Goal: Information Seeking & Learning: Check status

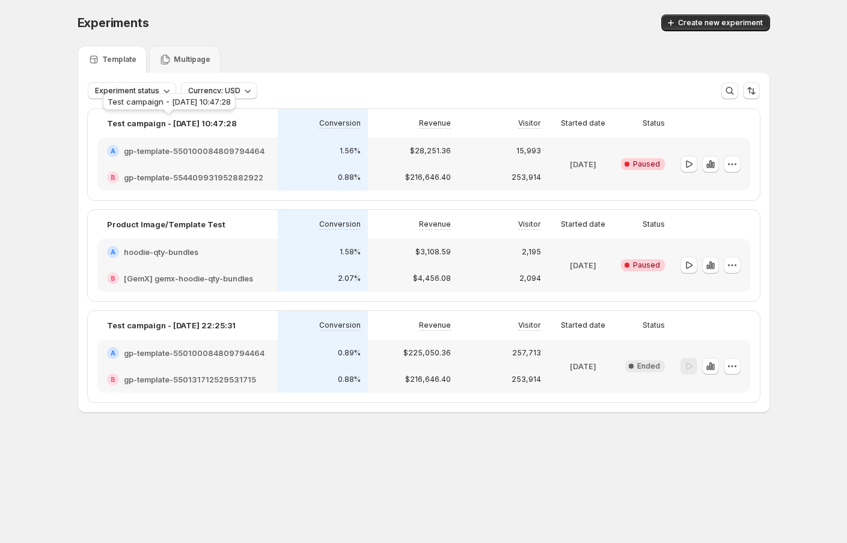
click at [158, 92] on div "Test campaign - [DATE] 10:47:28" at bounding box center [169, 104] width 138 height 26
click at [160, 87] on icon "button" at bounding box center [166, 91] width 12 height 12
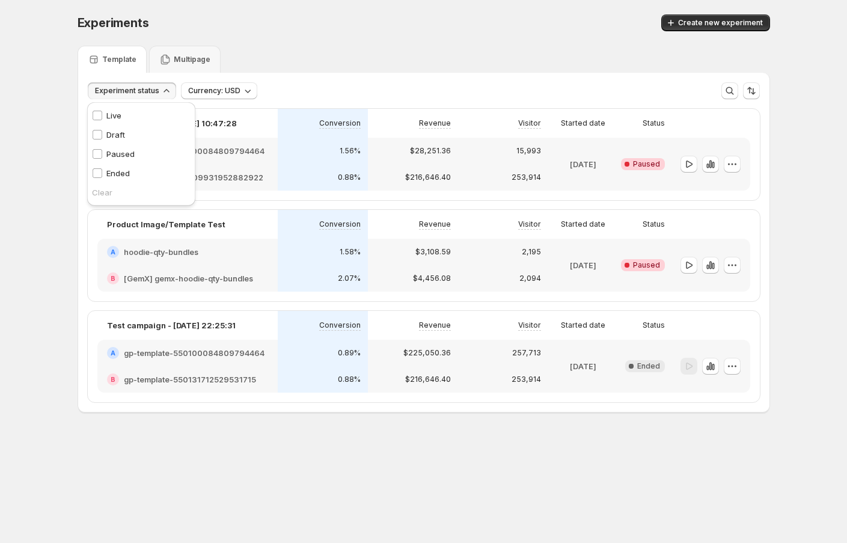
click at [267, 70] on div "Template Multipage" at bounding box center [424, 59] width 692 height 27
click at [236, 91] on span "Currency: USD" at bounding box center [214, 91] width 52 height 10
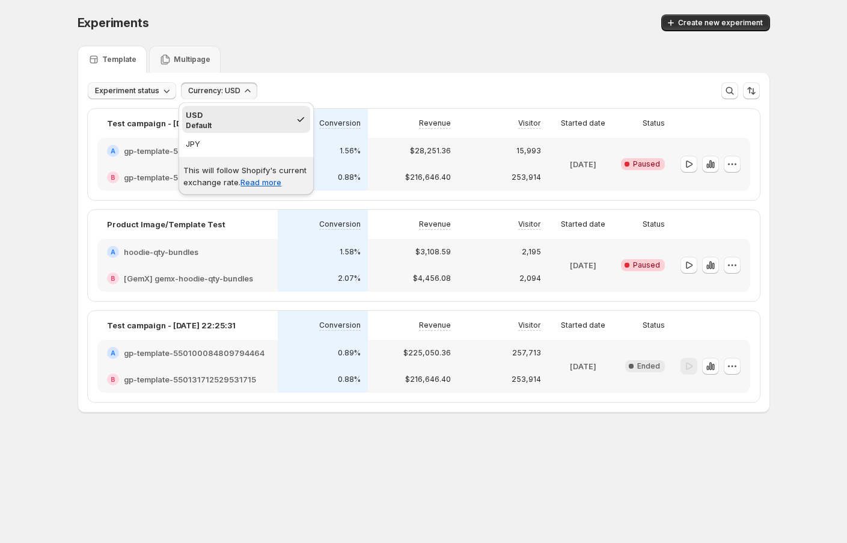
click at [287, 37] on div "Experiments. This page is ready Experiments Create new experiment" at bounding box center [424, 23] width 692 height 46
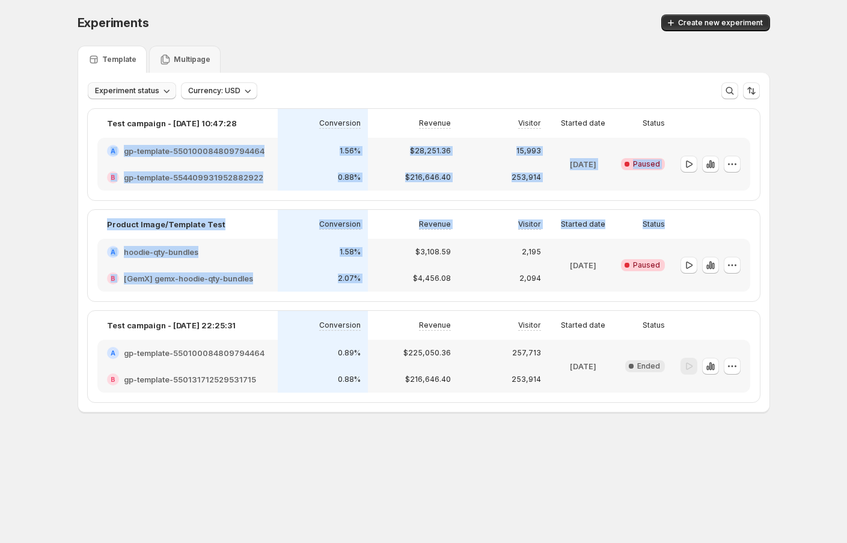
drag, startPoint x: 84, startPoint y: 145, endPoint x: 419, endPoint y: 245, distance: 350.2
click at [419, 245] on div "Test campaign - [DATE] 10:47:28 Conversion Revenue Visitor Started date Status …" at bounding box center [423, 255] width 691 height 312
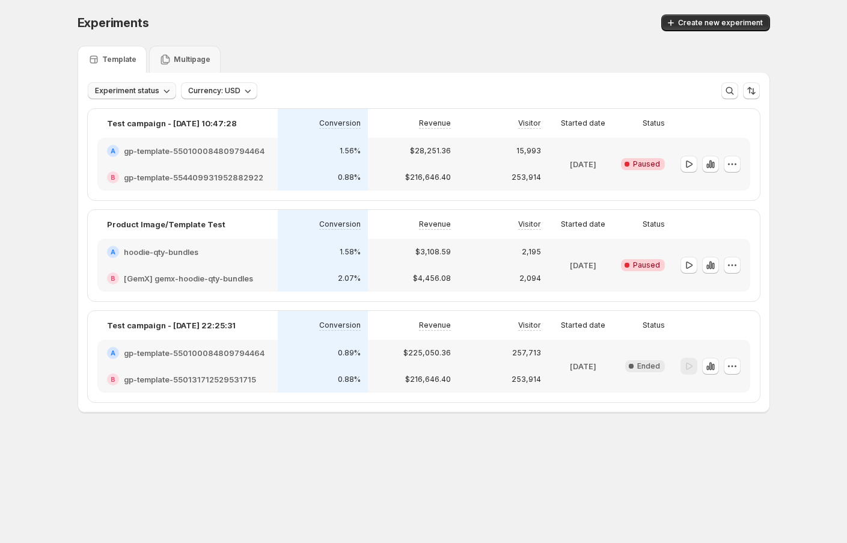
click at [475, 189] on div "Experiments. This page is ready Experiments Create new experiment Template Mult…" at bounding box center [423, 238] width 721 height 477
click at [475, 160] on icon "button" at bounding box center [732, 164] width 12 height 12
click at [475, 92] on div "Experiment status Currency: USD More views More views Create new view" at bounding box center [424, 90] width 672 height 17
click at [475, 94] on icon "button" at bounding box center [729, 91] width 12 height 12
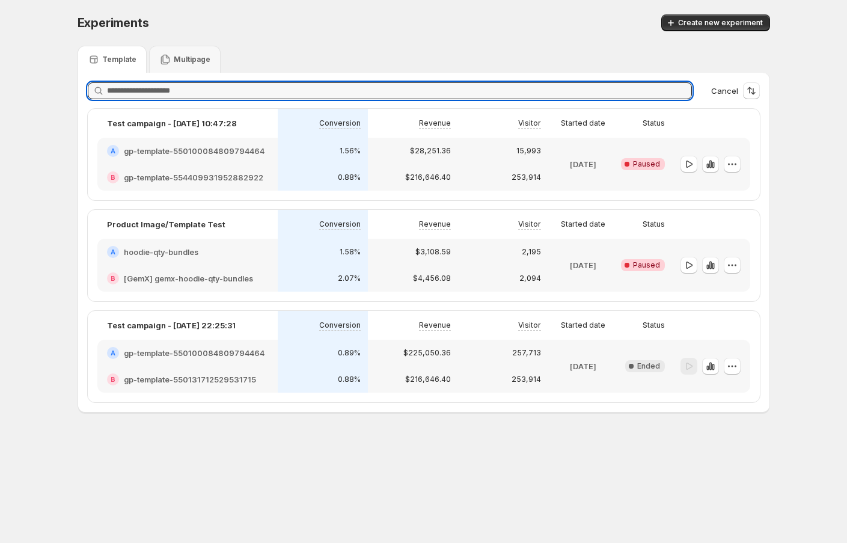
click at [475, 111] on div at bounding box center [711, 123] width 78 height 29
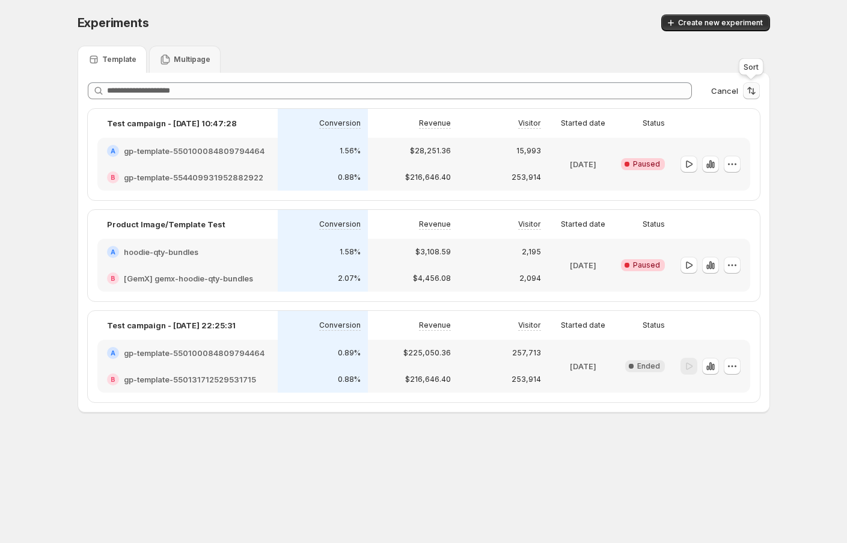
click at [475, 89] on icon "Sort the results" at bounding box center [751, 91] width 12 height 12
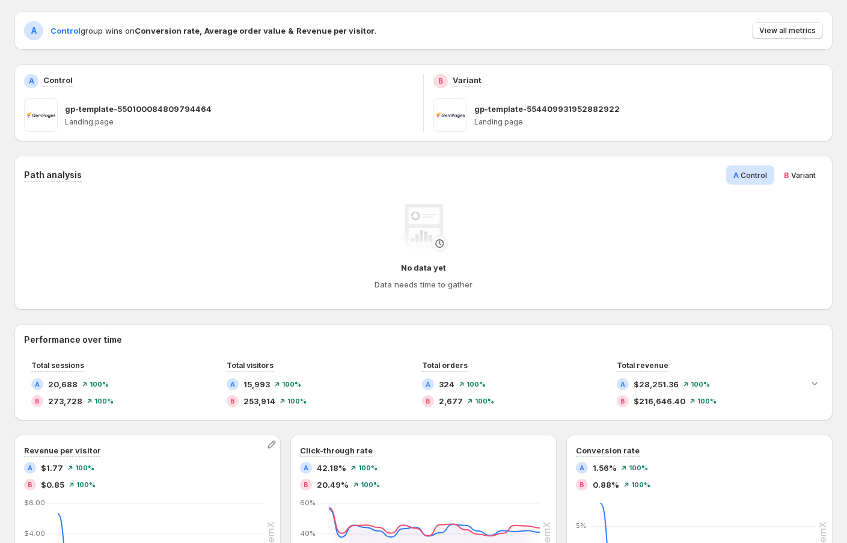
scroll to position [26, 0]
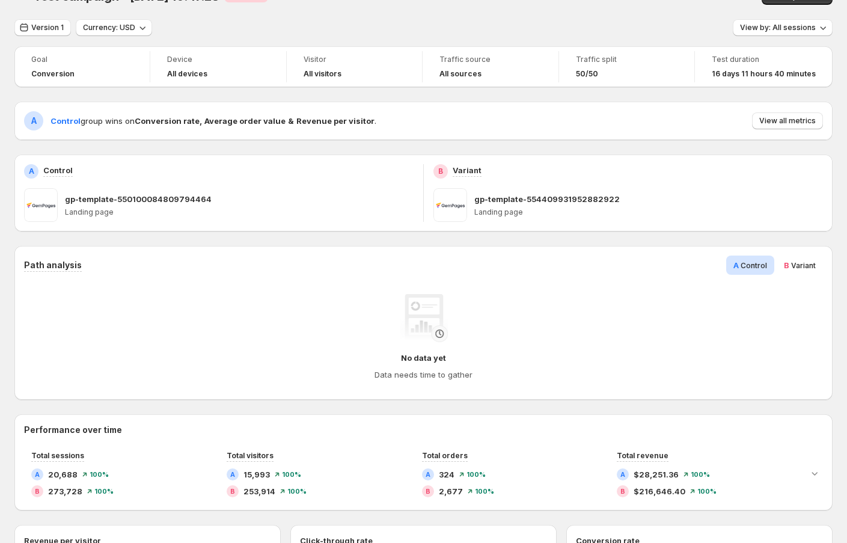
click at [475, 264] on div "B Variant" at bounding box center [799, 264] width 46 height 19
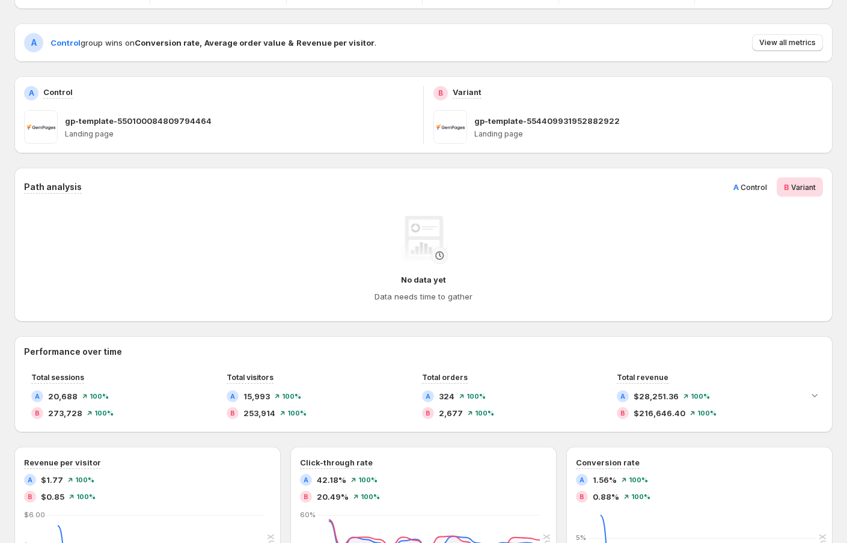
scroll to position [73, 0]
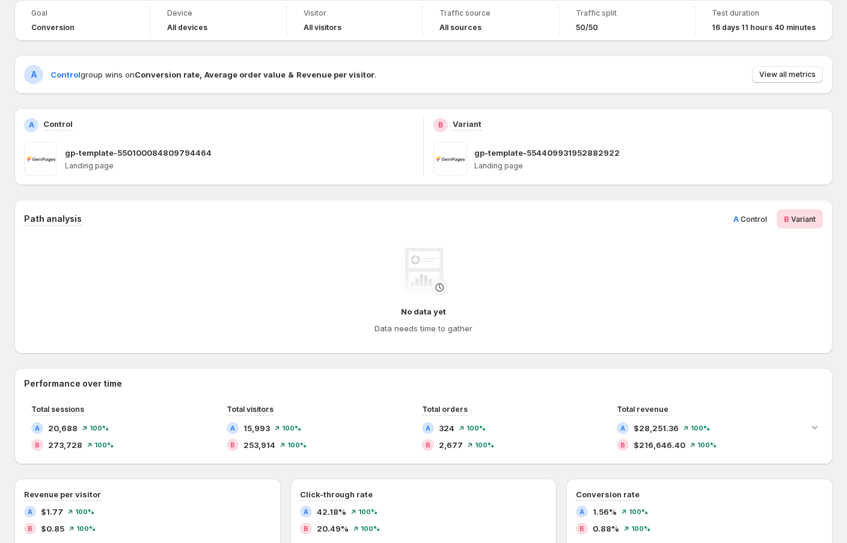
click at [475, 223] on span "A" at bounding box center [735, 219] width 5 height 10
click at [475, 217] on span "Variant" at bounding box center [803, 218] width 25 height 9
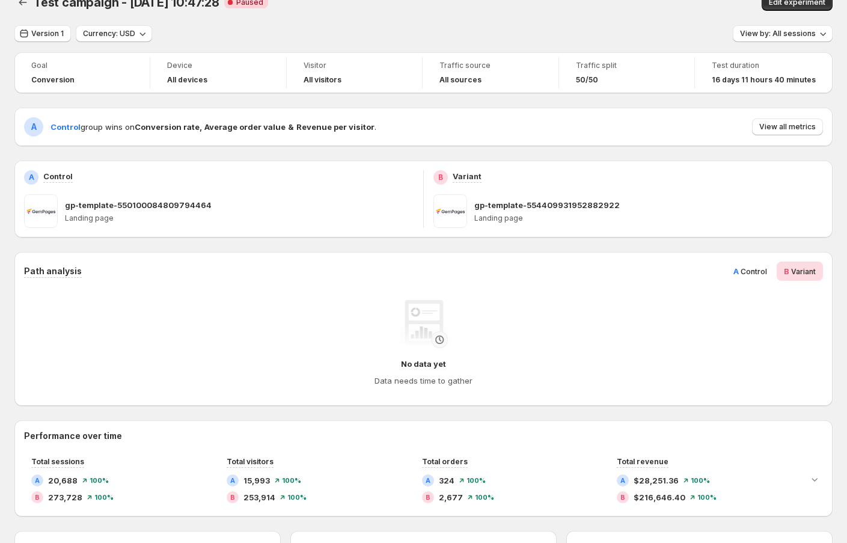
scroll to position [0, 0]
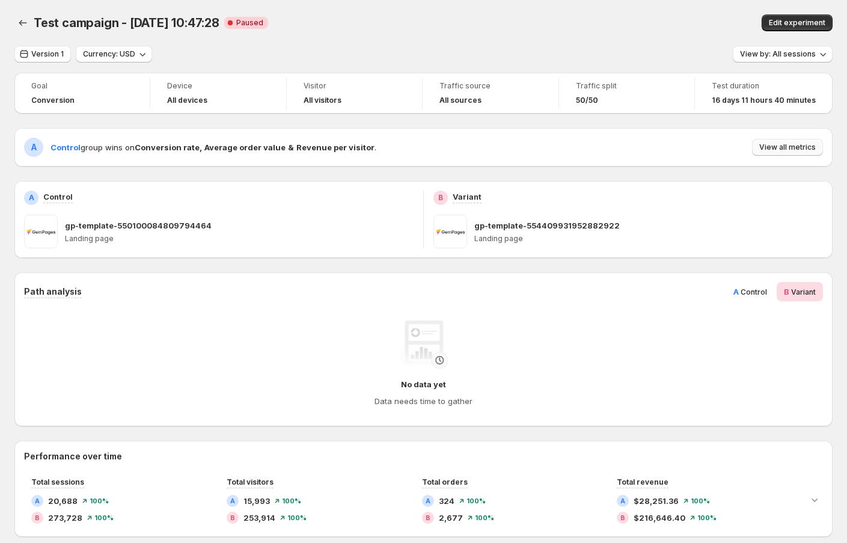
click at [475, 149] on span "View all metrics" at bounding box center [787, 147] width 56 height 10
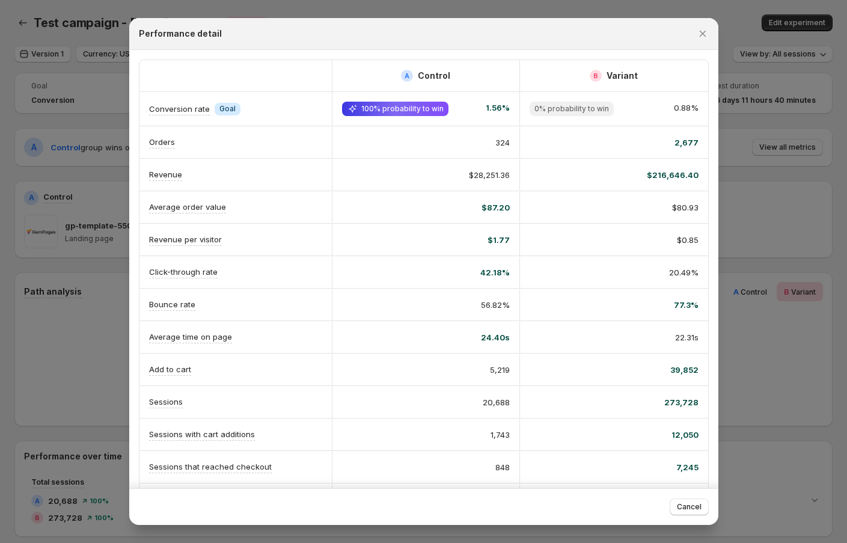
scroll to position [93, 0]
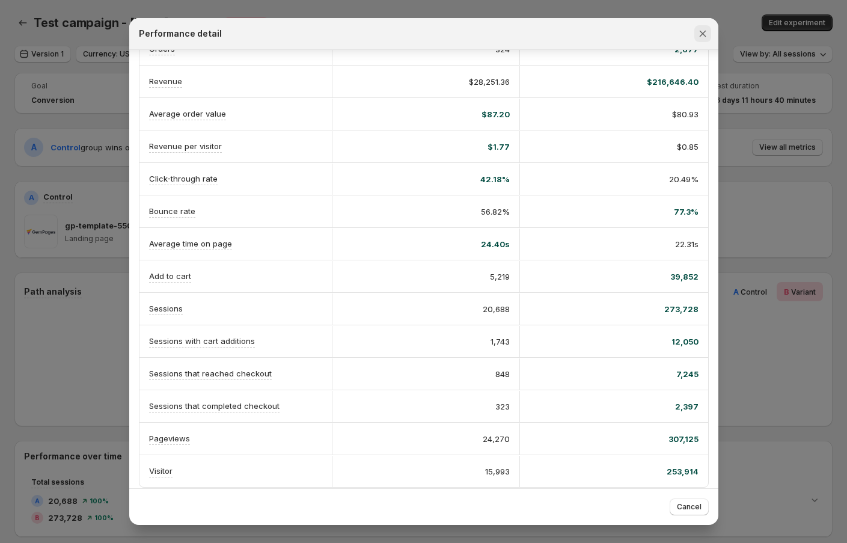
click at [475, 41] on button "Close" at bounding box center [702, 33] width 17 height 17
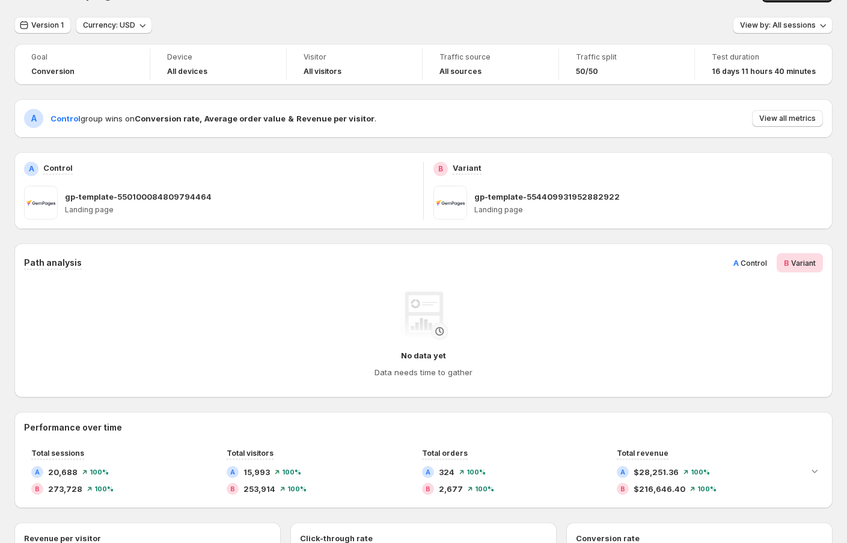
scroll to position [0, 0]
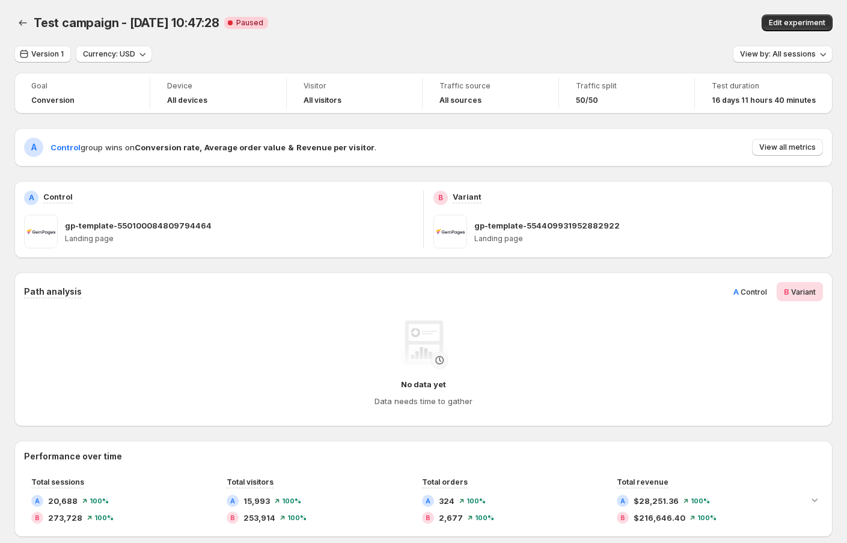
click at [39, 62] on div "Version 1" at bounding box center [42, 54] width 56 height 17
click at [39, 53] on span "Version 1" at bounding box center [47, 54] width 32 height 10
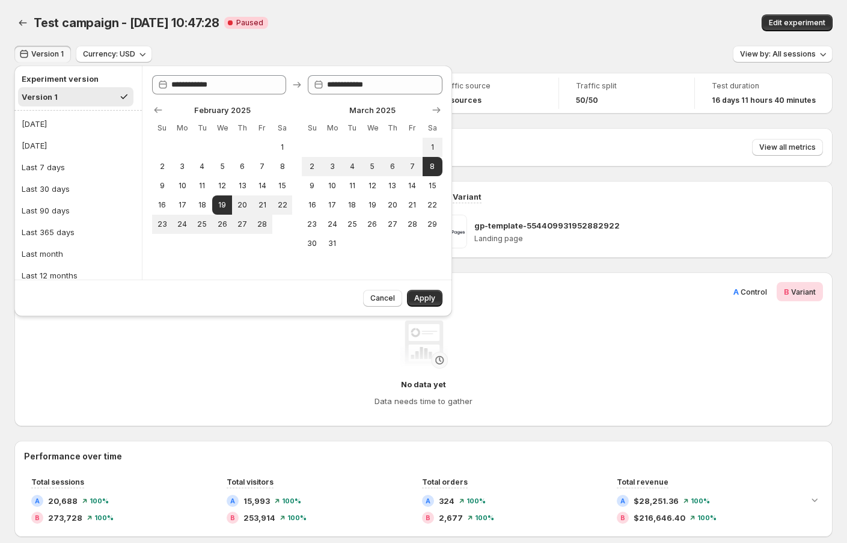
click at [287, 71] on div "**********" at bounding box center [297, 172] width 310 height 214
click at [380, 299] on span "Cancel" at bounding box center [382, 298] width 25 height 10
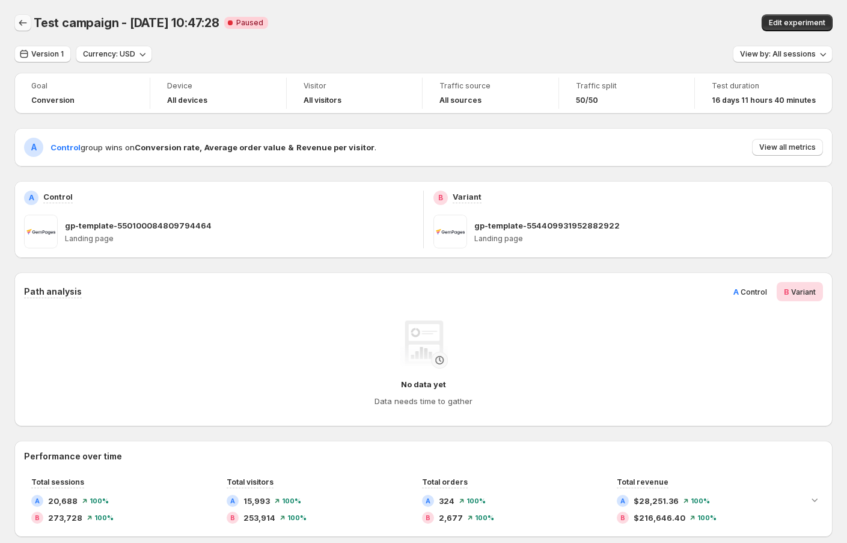
click at [17, 23] on icon "Back" at bounding box center [23, 23] width 12 height 12
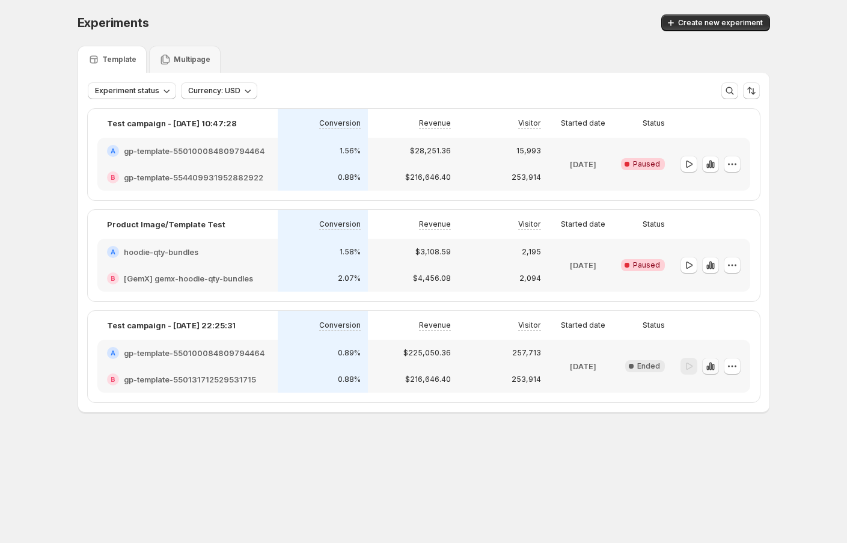
click at [475, 368] on icon "button" at bounding box center [712, 366] width 2 height 7
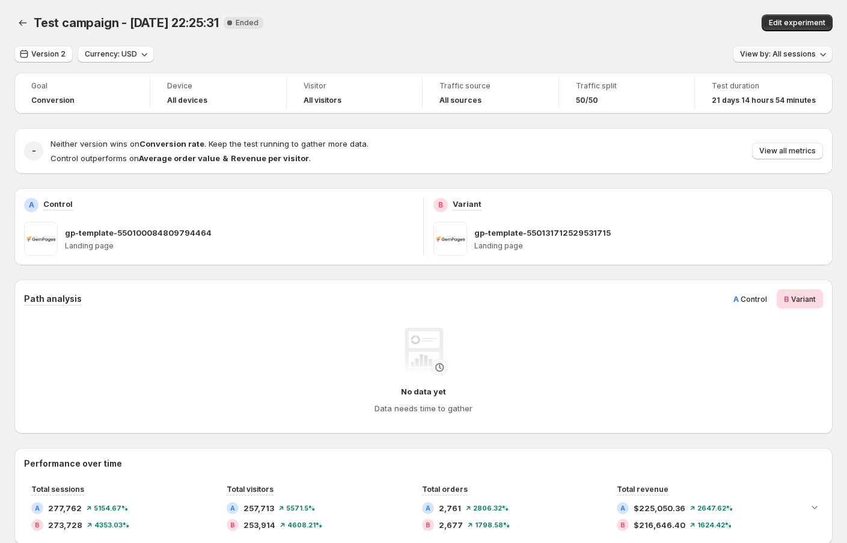
click at [475, 52] on span "View by: All sessions" at bounding box center [778, 54] width 76 height 10
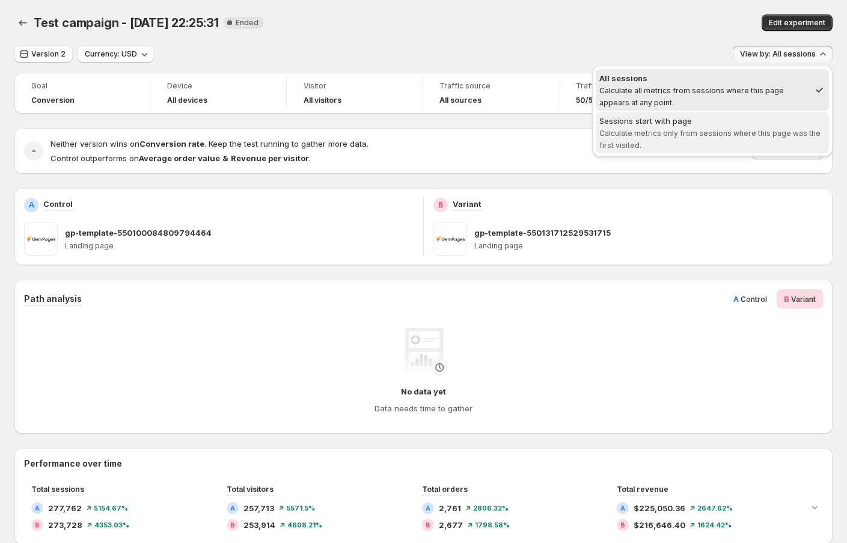
click at [475, 147] on span "Sessions start with page Calculate metrics only from sessions where this page w…" at bounding box center [712, 133] width 226 height 36
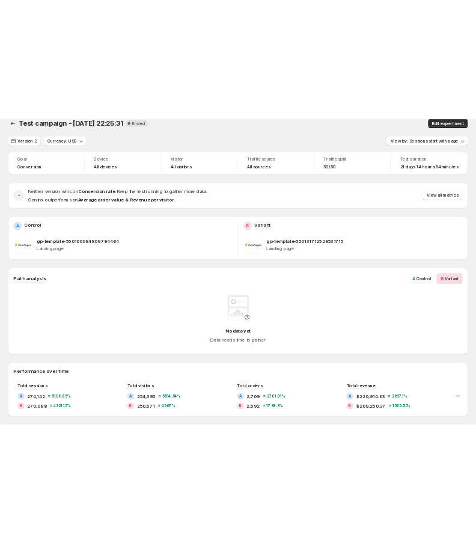
scroll to position [10, 0]
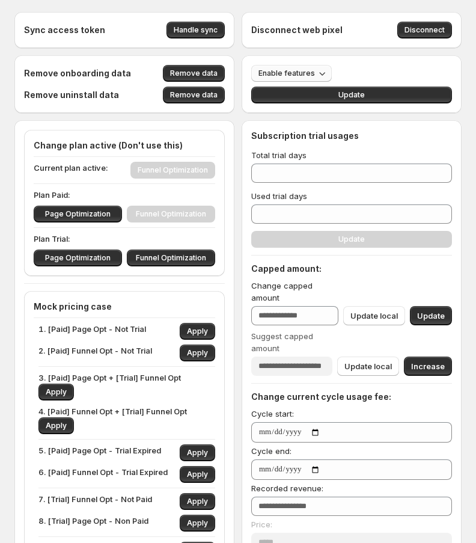
click at [301, 74] on span "Enable features" at bounding box center [286, 73] width 56 height 10
click at [282, 75] on span "Enable features" at bounding box center [286, 73] width 56 height 10
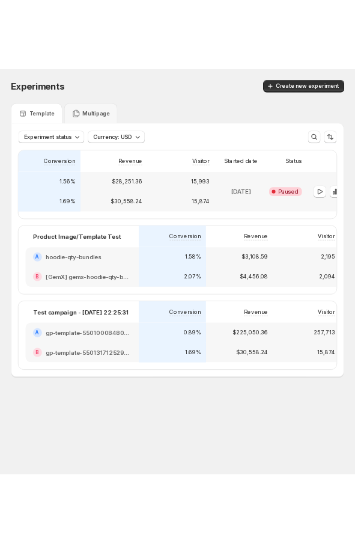
scroll to position [0, 215]
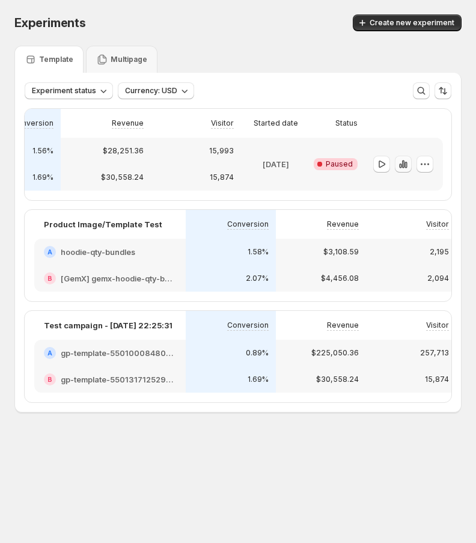
click at [403, 162] on icon "button" at bounding box center [403, 164] width 12 height 12
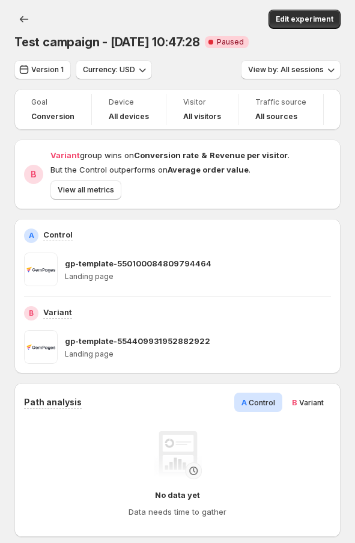
click at [314, 402] on span "Variant" at bounding box center [311, 402] width 25 height 9
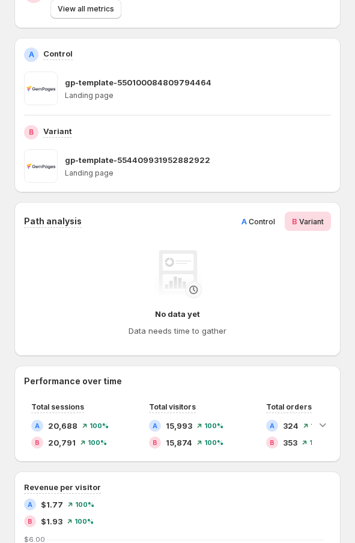
scroll to position [181, 0]
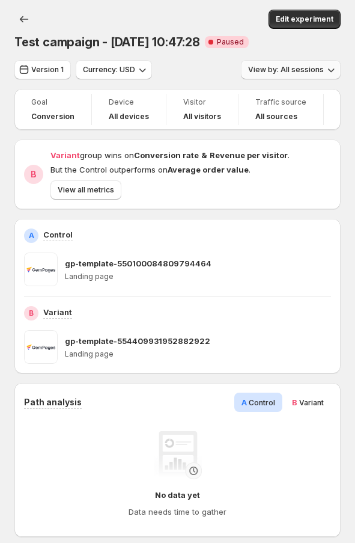
click at [279, 67] on span "View by: All sessions" at bounding box center [286, 70] width 76 height 10
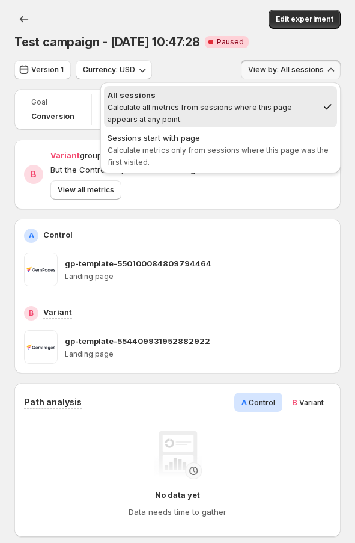
click at [279, 67] on span "View by: All sessions" at bounding box center [286, 70] width 76 height 10
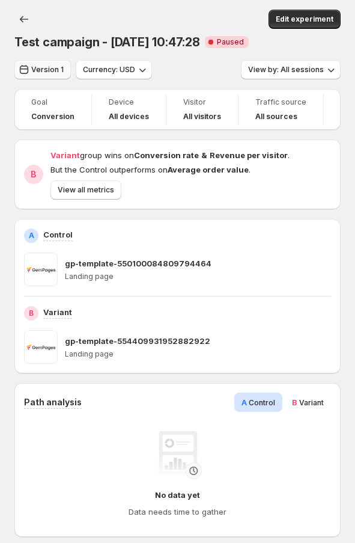
click at [52, 76] on button "Version 1" at bounding box center [42, 69] width 56 height 19
select select "*********"
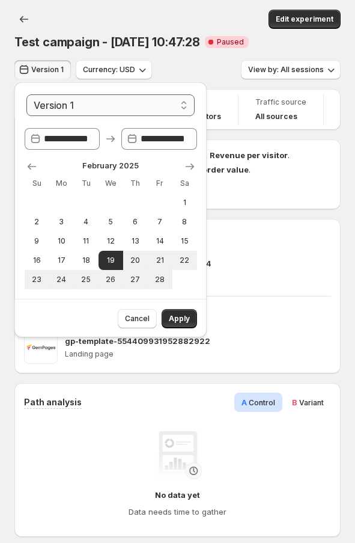
click at [76, 110] on select "**********" at bounding box center [110, 105] width 168 height 22
click at [255, 299] on div "B Variant gp-template-554409931952882922 Landing page" at bounding box center [177, 334] width 326 height 77
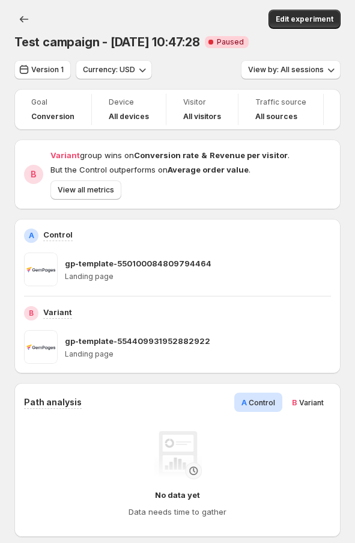
click at [190, 269] on div "gp-template-550100084809794464 Landing page" at bounding box center [198, 269] width 266 height 34
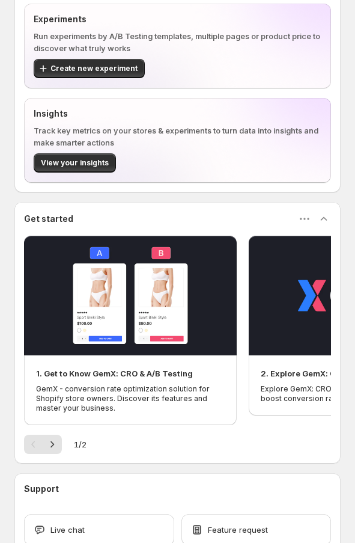
scroll to position [187, 0]
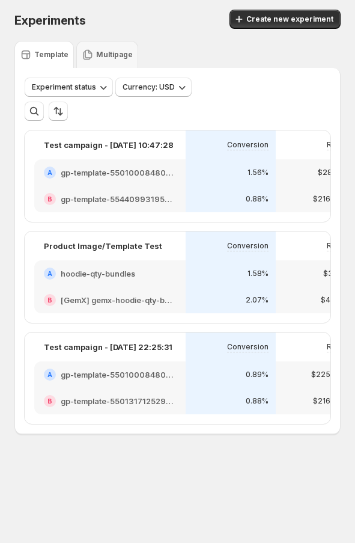
click at [172, 271] on div "A hoodie-qty-bundles" at bounding box center [110, 273] width 132 height 12
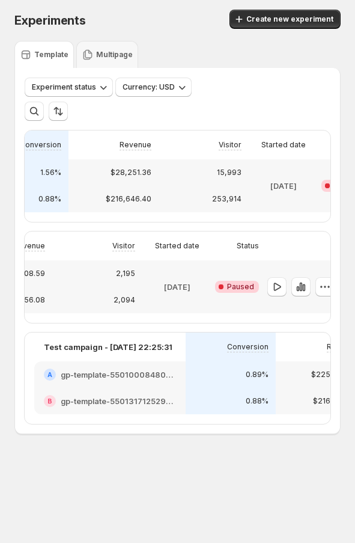
scroll to position [0, 336]
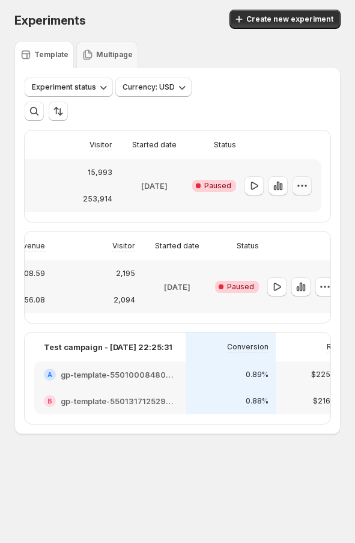
click at [305, 189] on icon "button" at bounding box center [302, 186] width 12 height 12
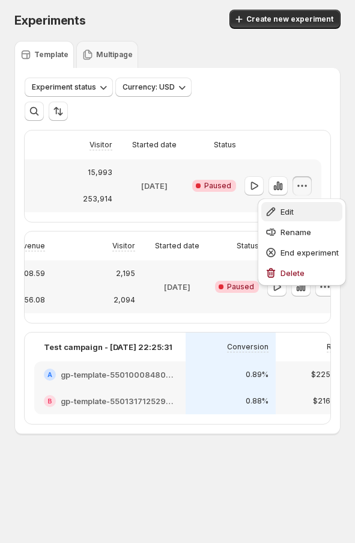
click at [297, 207] on span "Edit" at bounding box center [310, 211] width 58 height 12
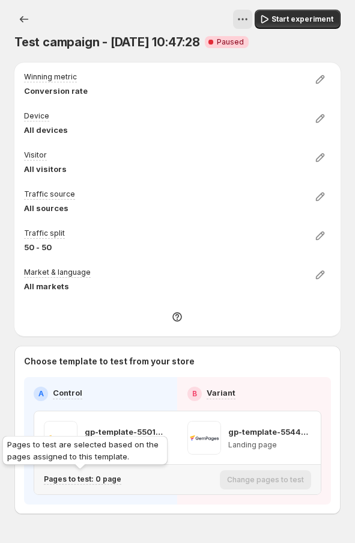
click at [90, 478] on p "Pages to test: 0 page" at bounding box center [83, 479] width 78 height 10
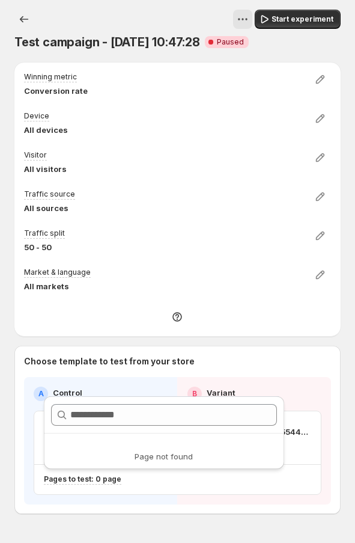
click at [109, 355] on p "Choose template to test from your store" at bounding box center [177, 361] width 307 height 12
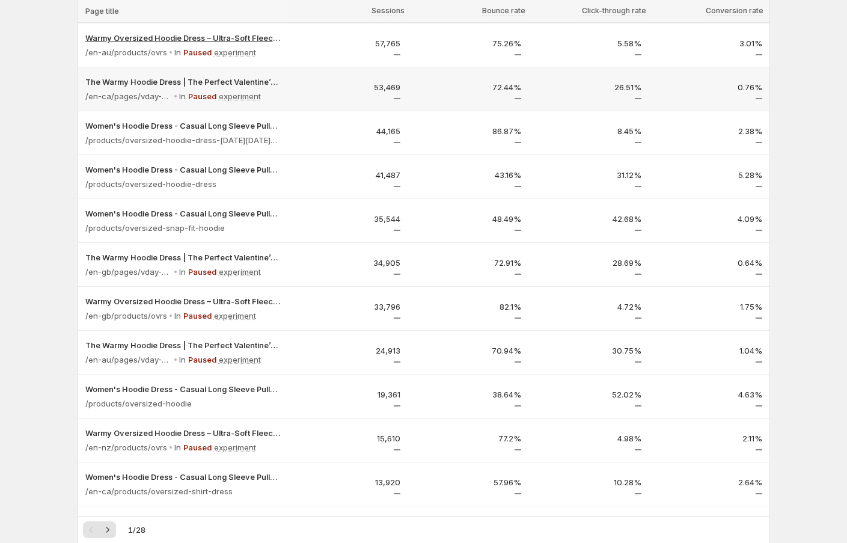
scroll to position [543, 0]
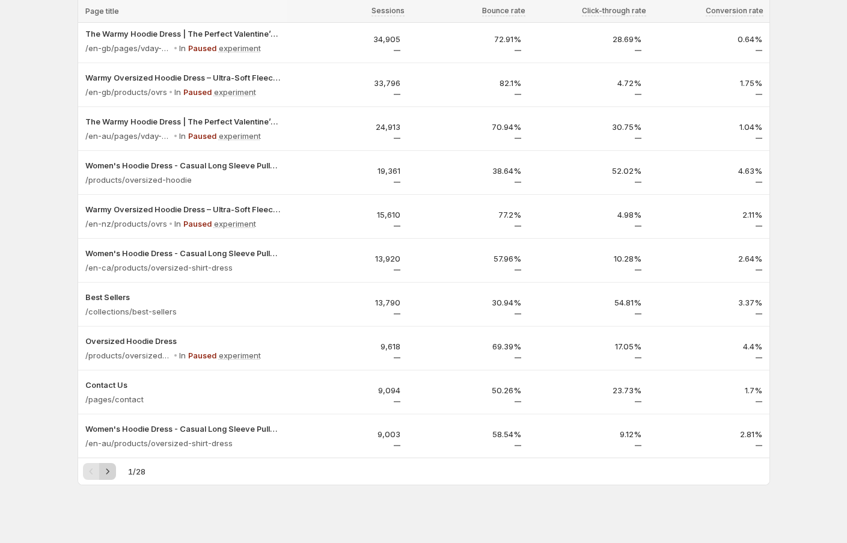
click at [109, 465] on icon "Next" at bounding box center [108, 471] width 12 height 12
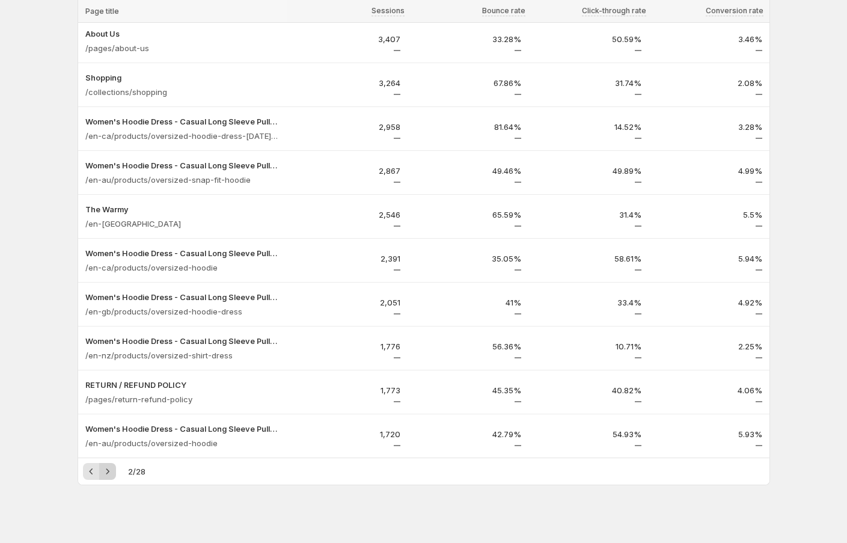
click at [109, 465] on icon "Next" at bounding box center [108, 471] width 12 height 12
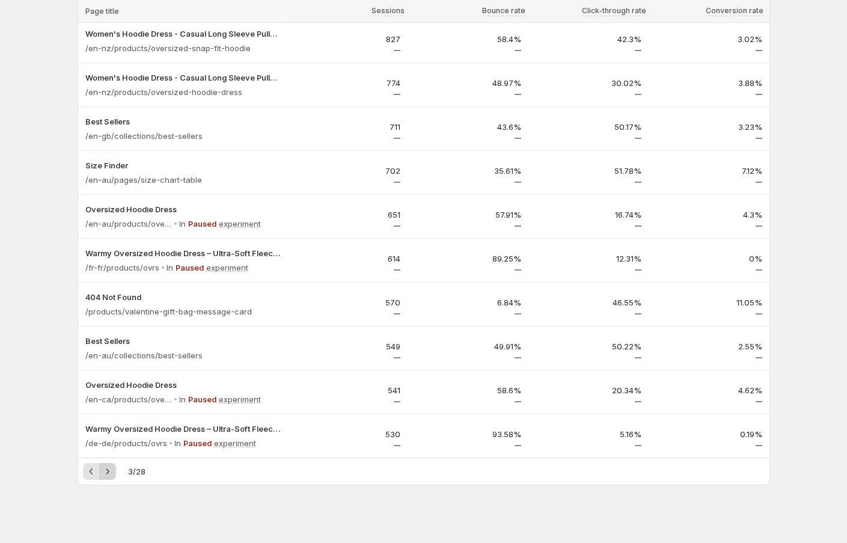
click at [109, 465] on icon "Next" at bounding box center [108, 471] width 12 height 12
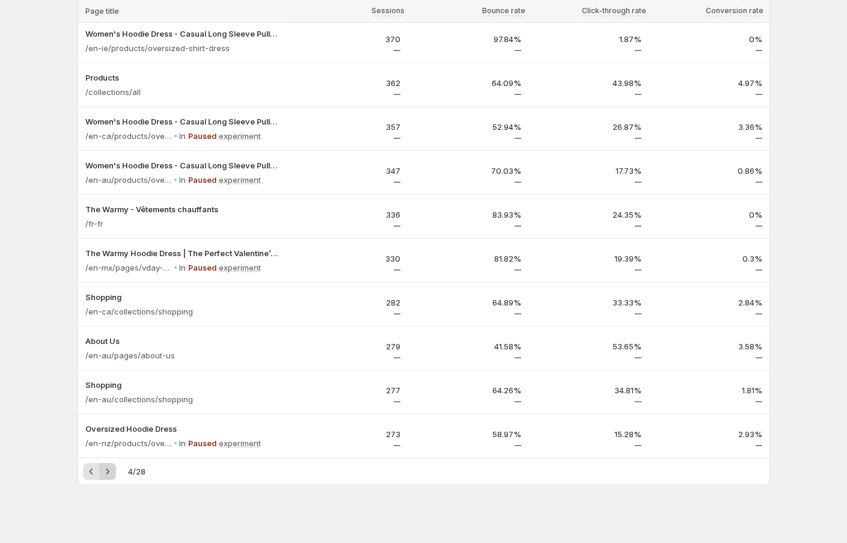
click at [109, 465] on icon "Next" at bounding box center [108, 471] width 12 height 12
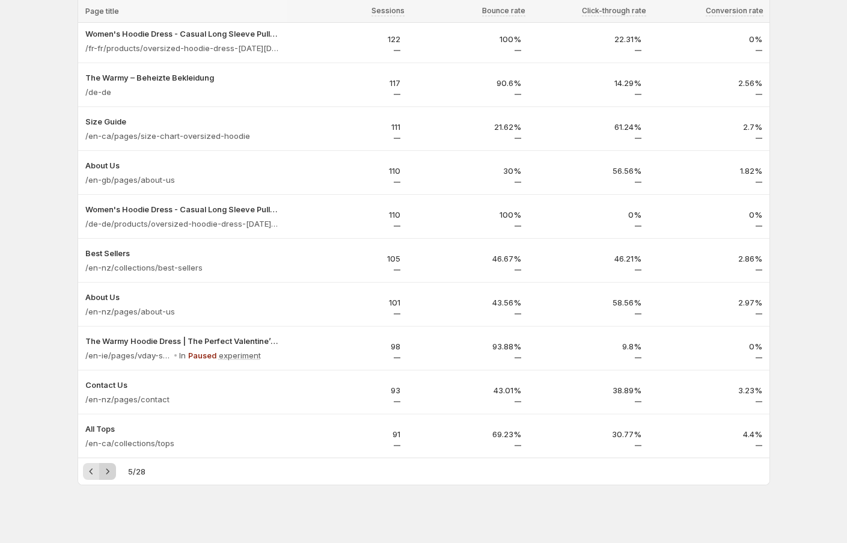
click at [109, 465] on icon "Next" at bounding box center [108, 471] width 12 height 12
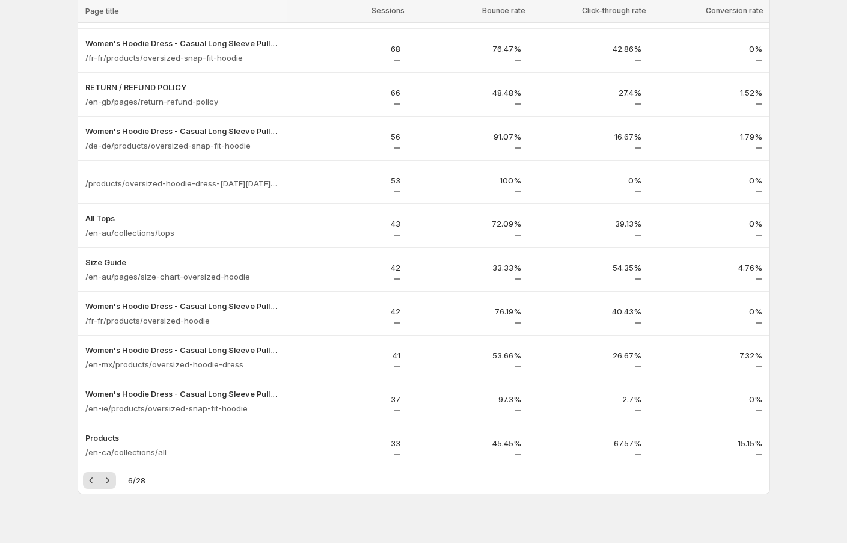
scroll to position [543, 0]
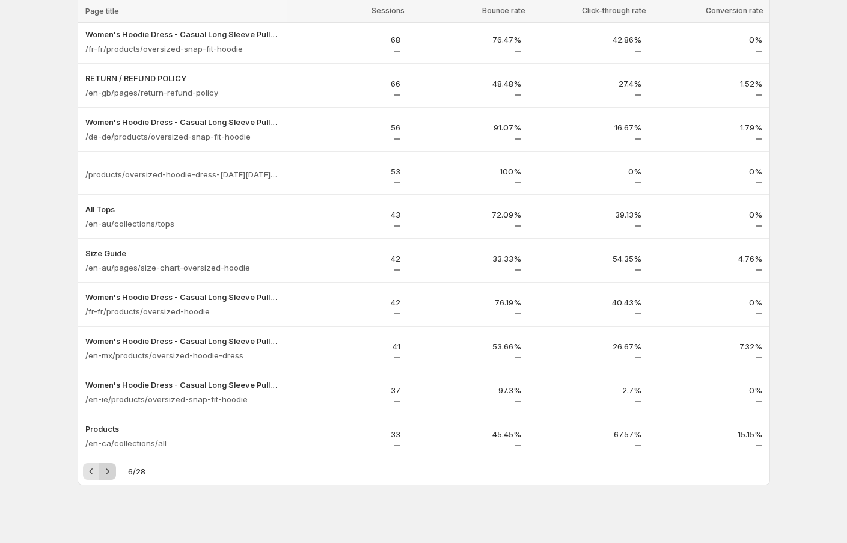
click at [106, 465] on icon "Next" at bounding box center [108, 471] width 12 height 12
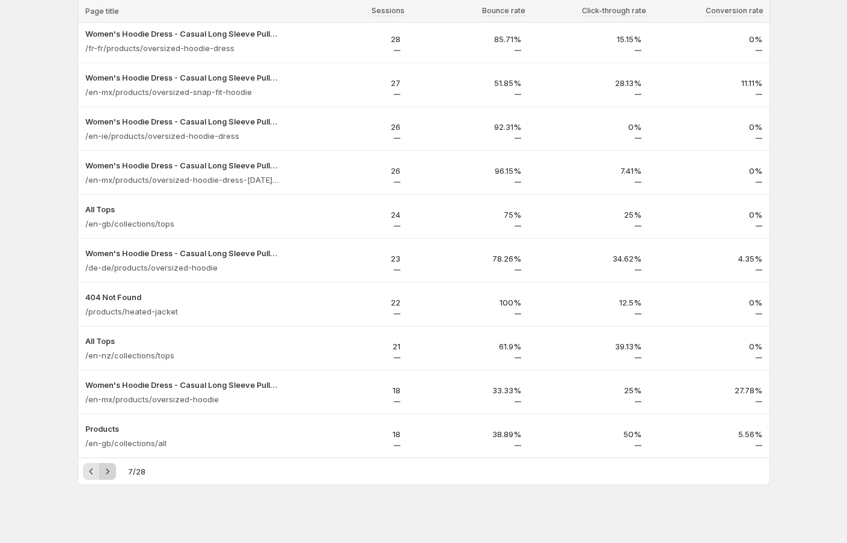
click at [106, 465] on icon "Next" at bounding box center [108, 471] width 12 height 12
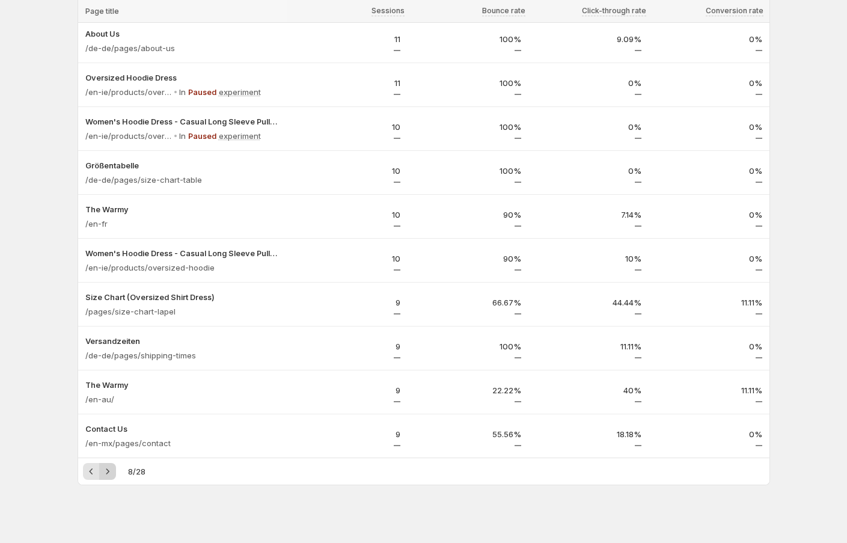
click at [106, 465] on icon "Next" at bounding box center [108, 471] width 12 height 12
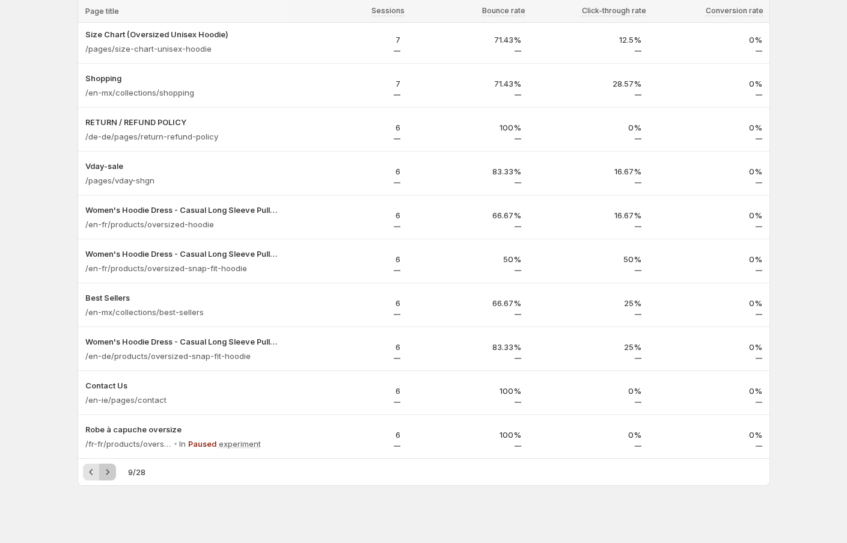
click at [106, 466] on icon "Next" at bounding box center [108, 472] width 12 height 12
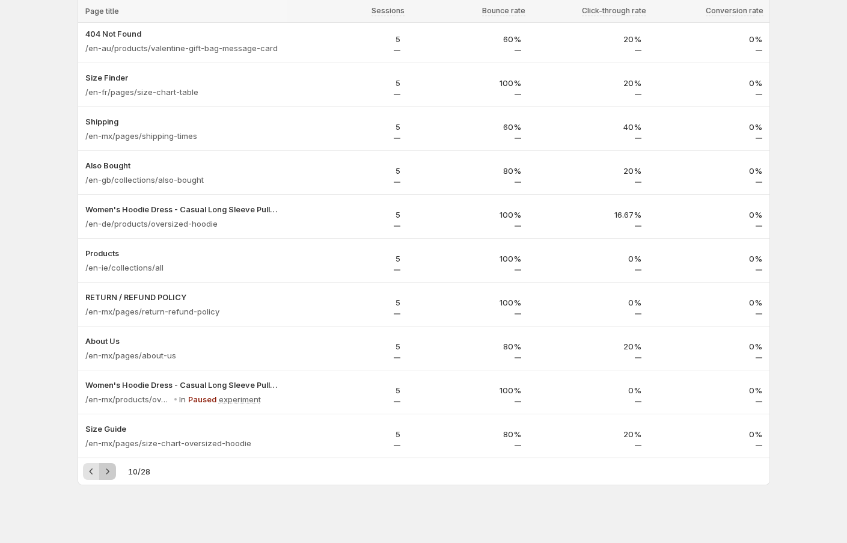
click at [106, 465] on icon "Next" at bounding box center [108, 471] width 12 height 12
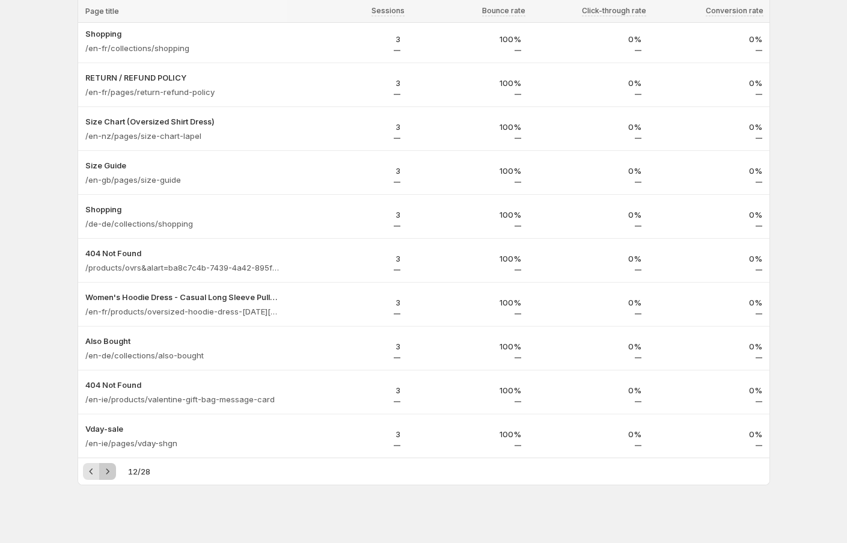
click at [106, 465] on icon "Next" at bounding box center [108, 471] width 12 height 12
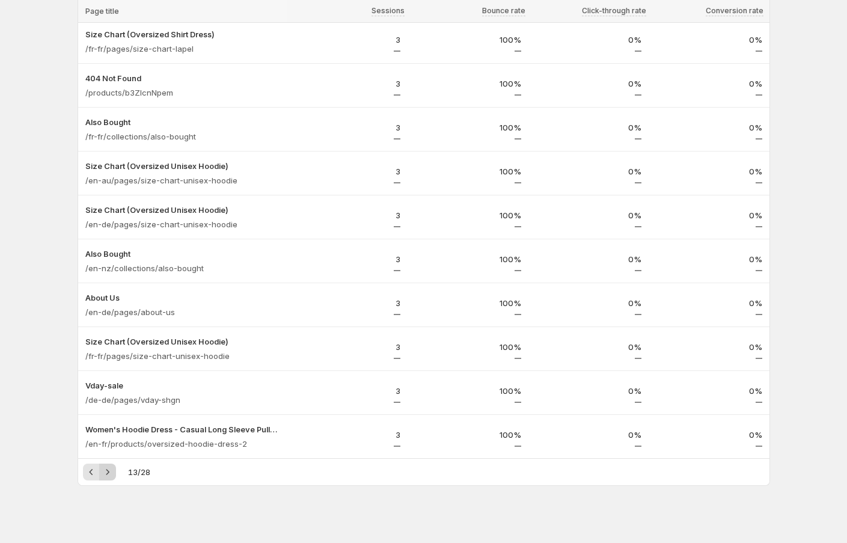
click at [106, 466] on icon "Next" at bounding box center [108, 472] width 12 height 12
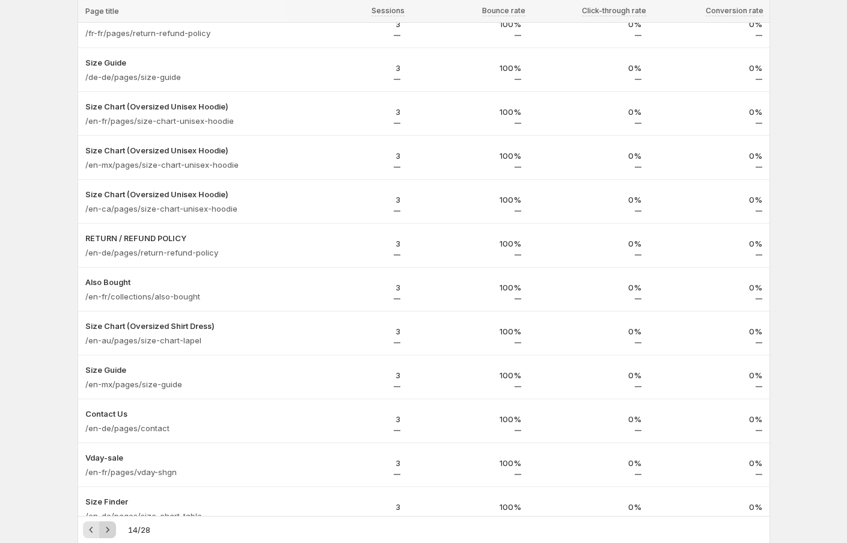
scroll to position [0, 0]
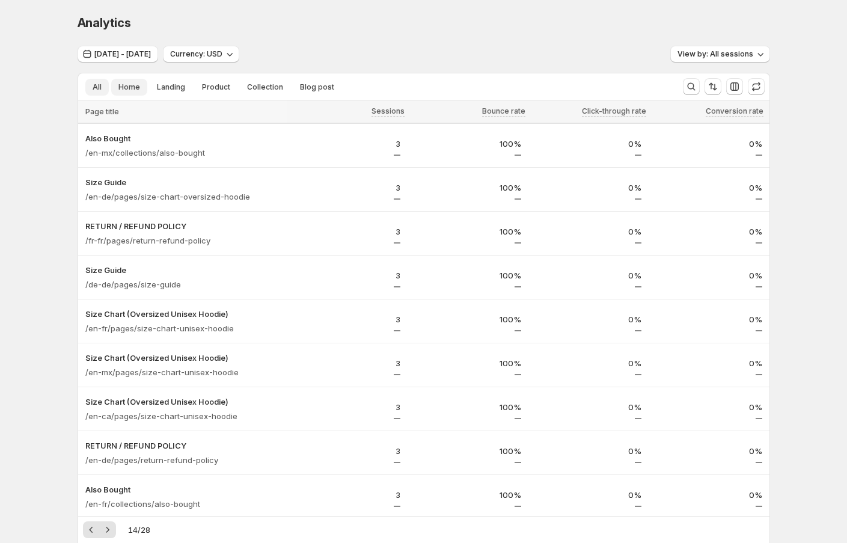
click at [134, 85] on span "Home" at bounding box center [129, 87] width 22 height 10
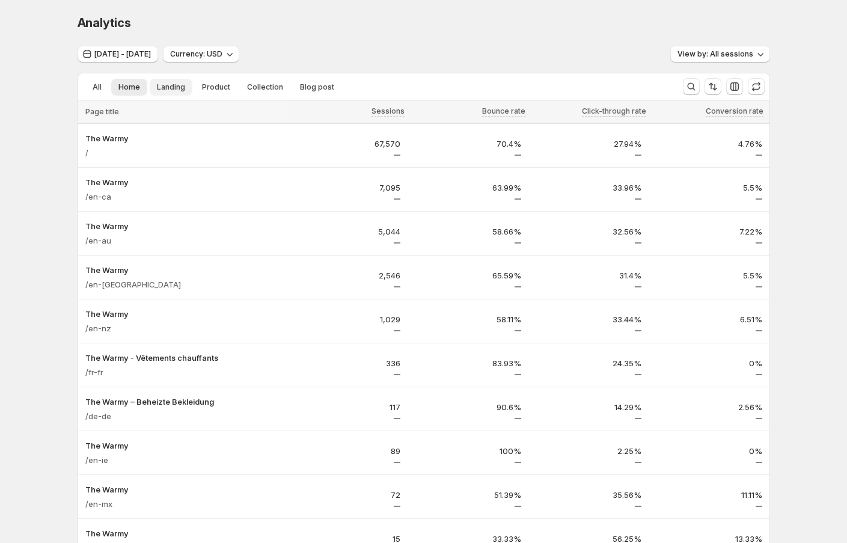
click at [183, 84] on button "Landing" at bounding box center [171, 87] width 43 height 17
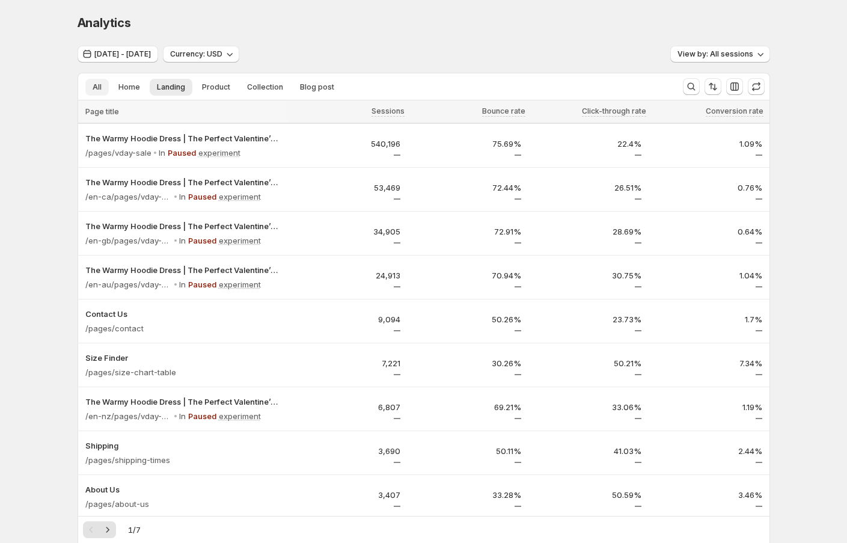
click at [90, 85] on button "All" at bounding box center [96, 87] width 23 height 17
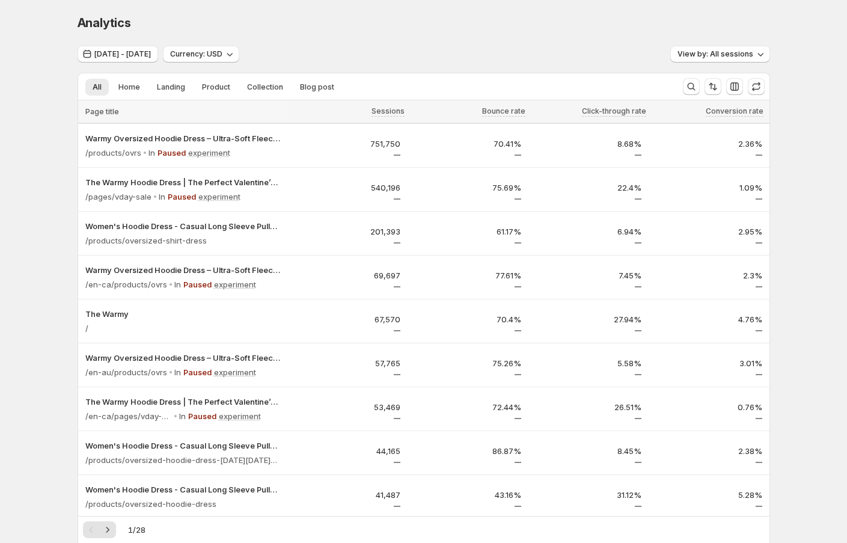
click at [132, 41] on div "Analytics. This page is ready Analytics" at bounding box center [424, 23] width 692 height 46
click at [132, 56] on span "Sep 22, 2024 - Sep 22, 2025" at bounding box center [122, 54] width 56 height 10
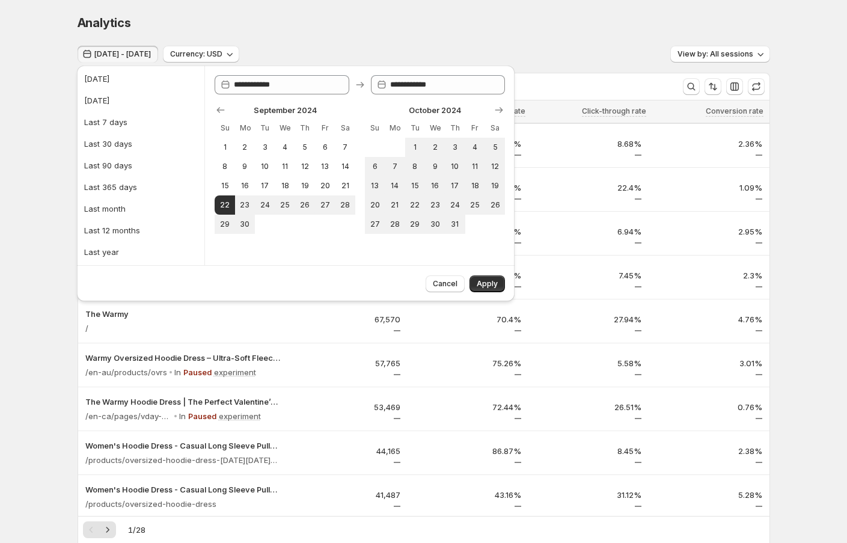
click at [23, 171] on div "Analytics. This page is ready Analytics Sep 22, 2024 - Sep 22, 2025 Currency: U…" at bounding box center [423, 546] width 847 height 1093
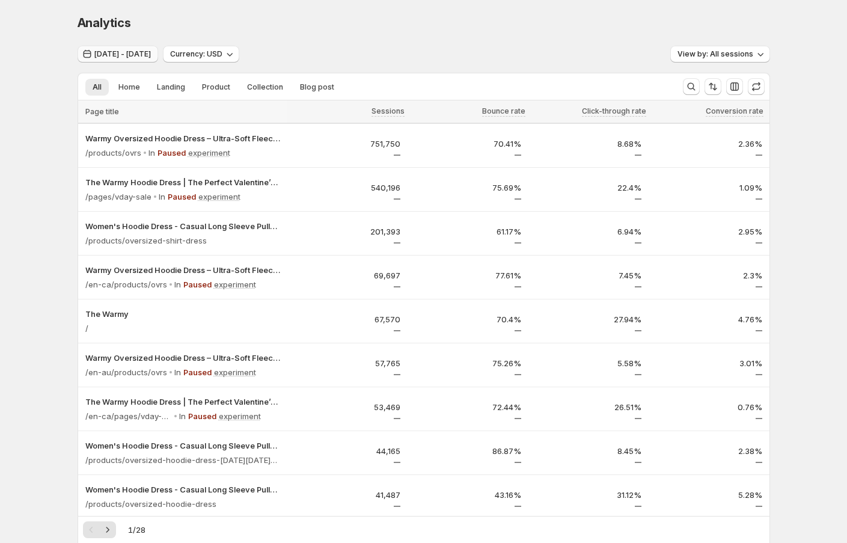
click at [109, 54] on span "Sep 22, 2024 - Sep 22, 2025" at bounding box center [122, 54] width 56 height 10
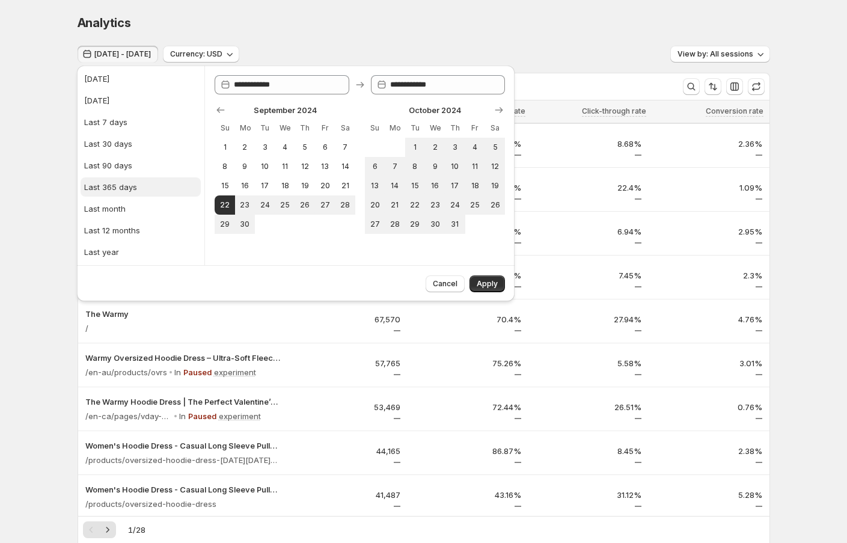
click at [103, 181] on div "Last 365 days" at bounding box center [110, 187] width 53 height 12
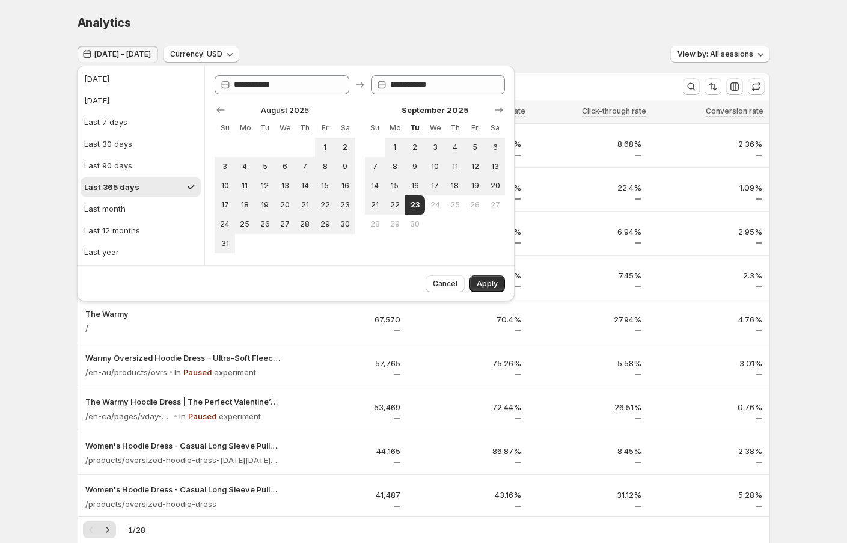
type input "**********"
click at [354, 281] on span "Apply" at bounding box center [486, 284] width 21 height 10
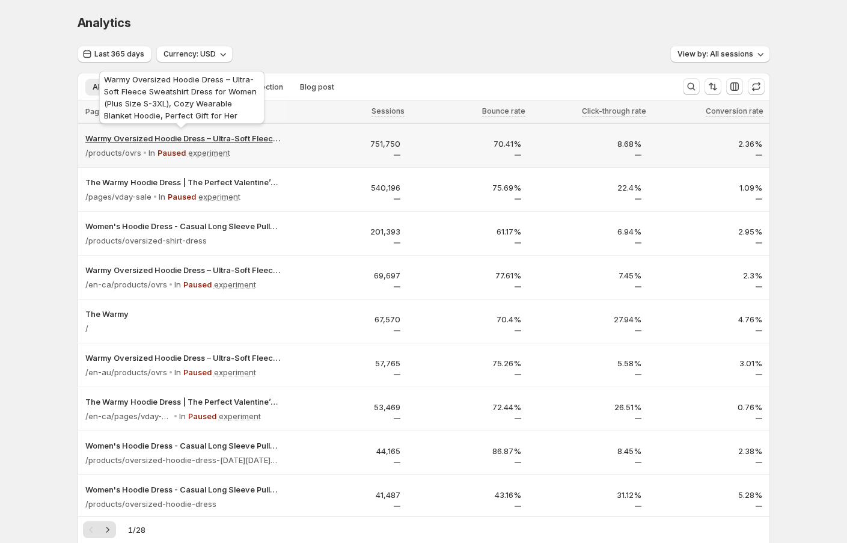
click at [143, 132] on p "Warmy Oversized Hoodie Dress – Ultra-Soft Fleece Sweatshirt Dress for Women (Pl…" at bounding box center [182, 138] width 195 height 12
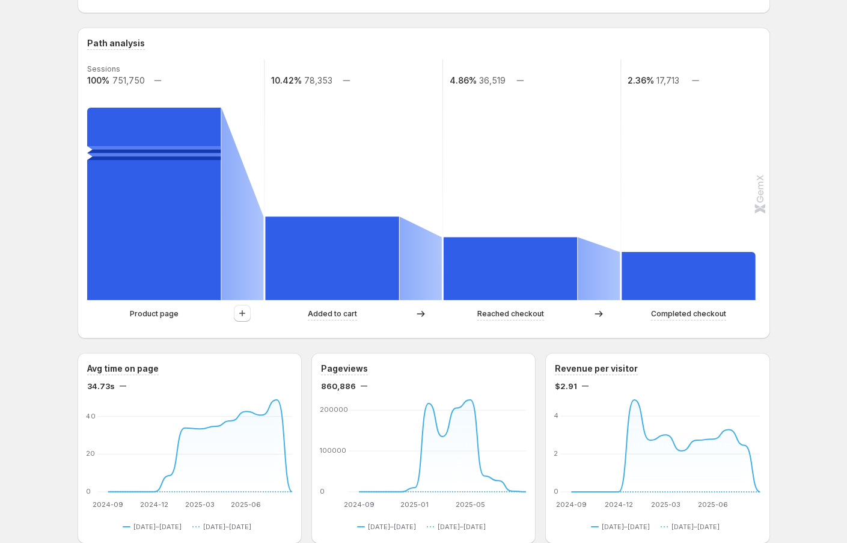
scroll to position [266, 0]
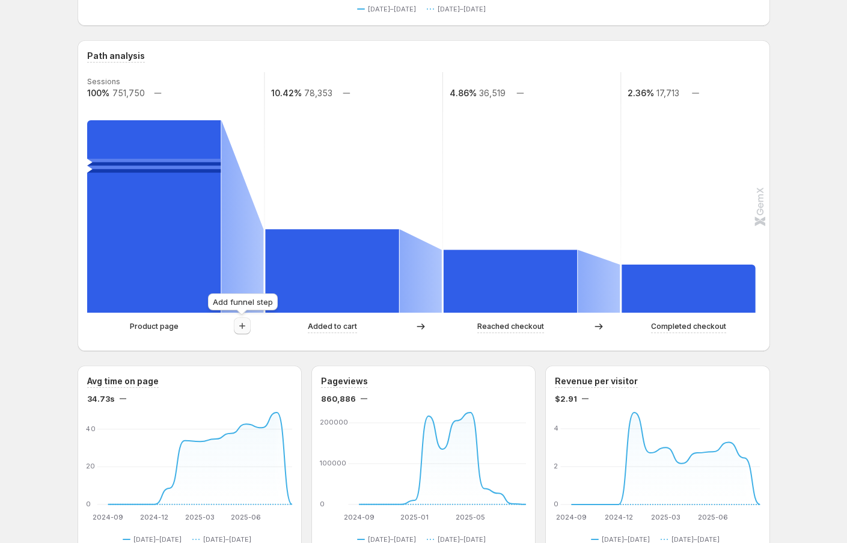
click at [248, 323] on icon "button" at bounding box center [242, 326] width 12 height 12
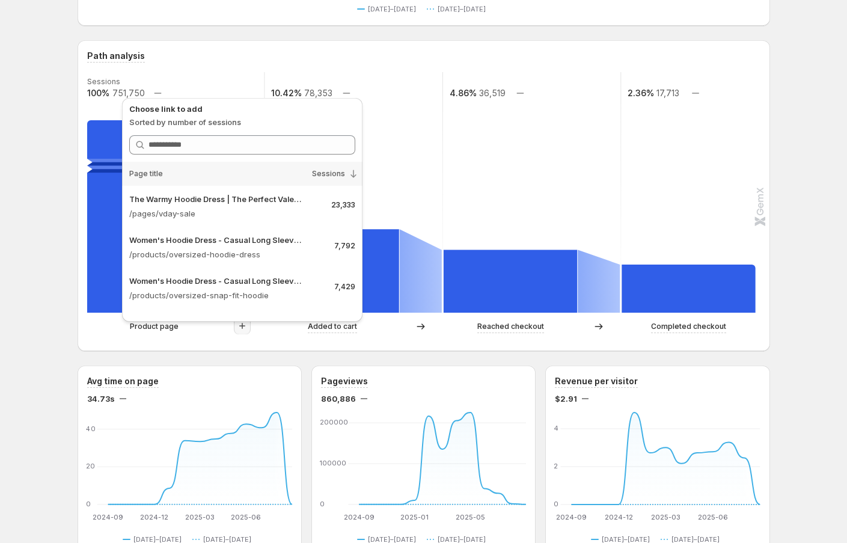
click at [81, 245] on div "Path analysis Sessions 100% 751,750 10.42% 78,353 4.86% 36,519 2.36% 17,713 Pro…" at bounding box center [424, 195] width 692 height 311
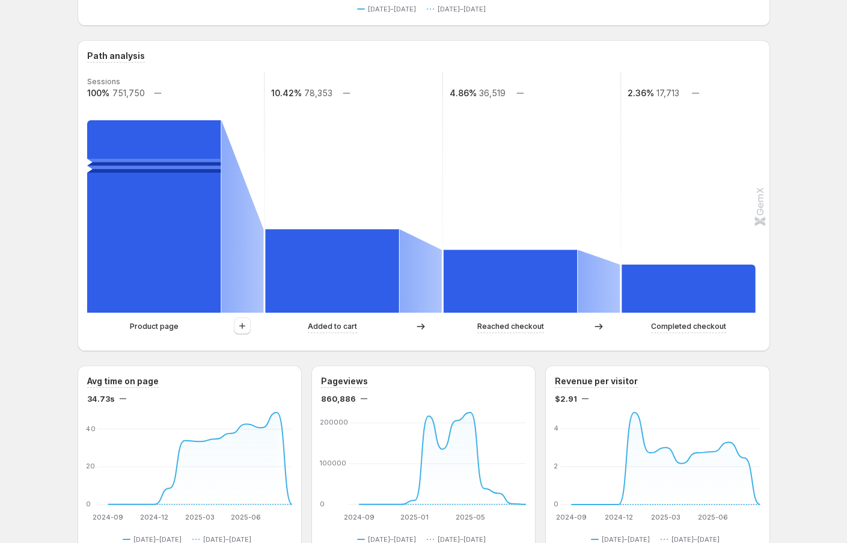
click at [51, 309] on div "Warmy Oversized Hoodie Dress – Ultra-Soft Fleece Sweatshirt Dress for Women (Pl…" at bounding box center [423, 487] width 847 height 1507
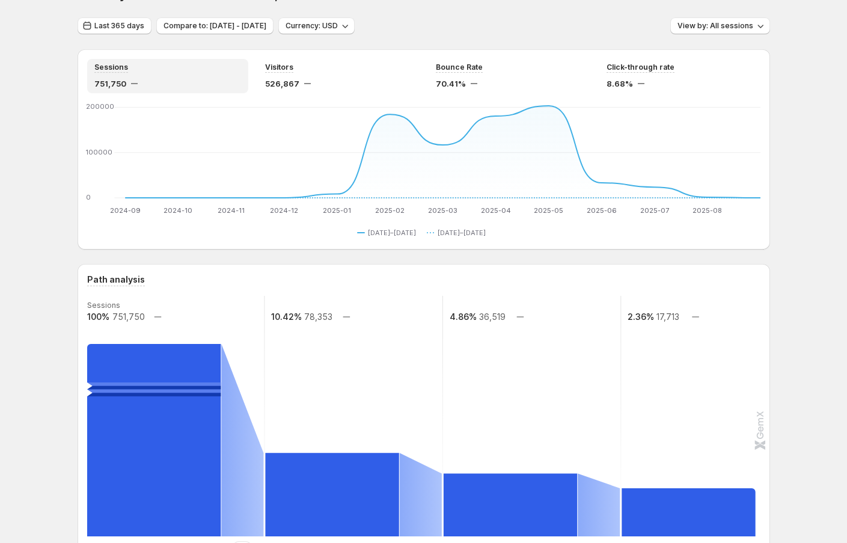
scroll to position [159, 0]
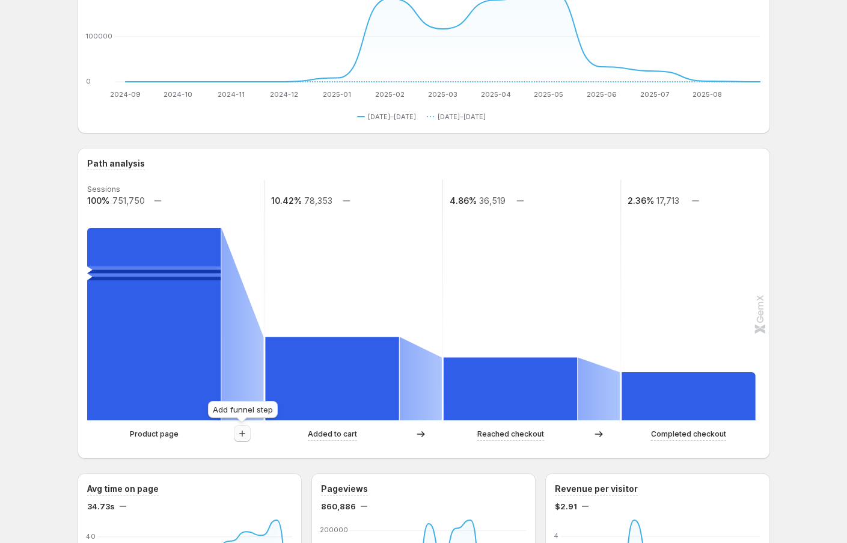
click at [243, 436] on icon "button" at bounding box center [242, 433] width 12 height 12
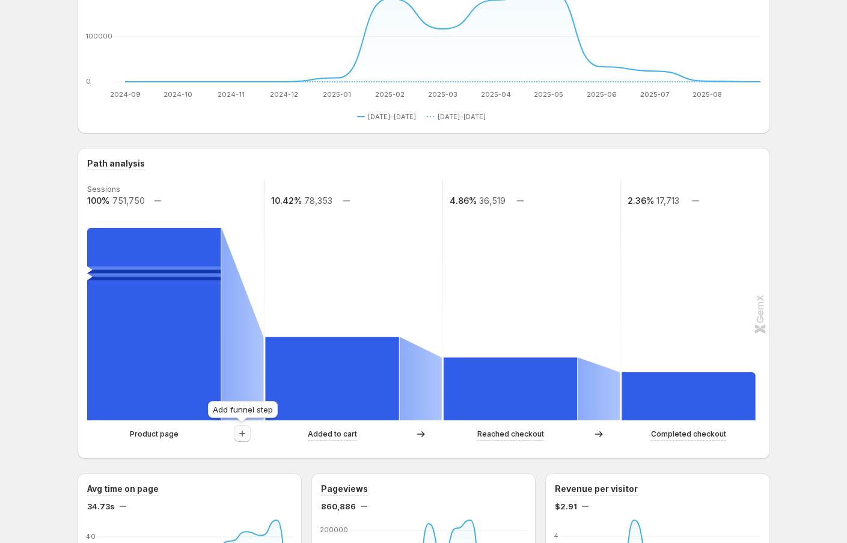
click at [245, 436] on icon "button" at bounding box center [242, 433] width 12 height 12
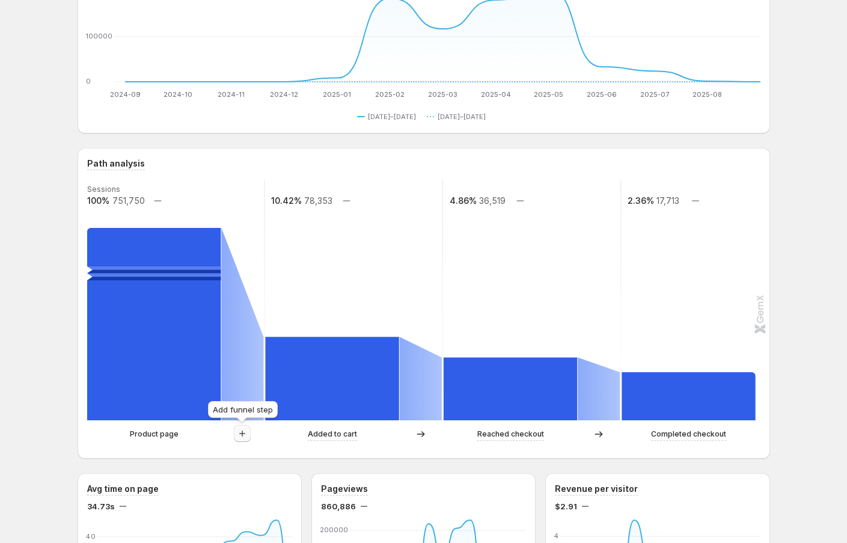
click at [245, 432] on icon "button" at bounding box center [242, 433] width 12 height 12
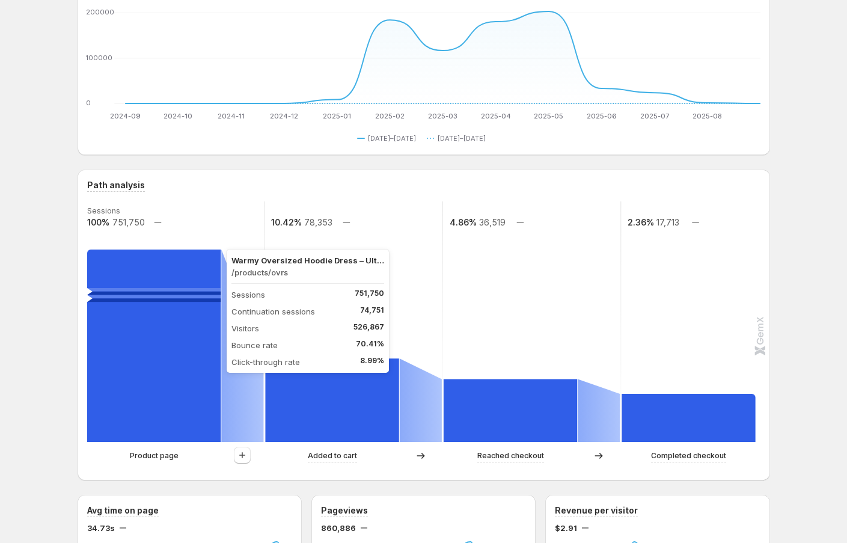
scroll to position [0, 0]
